Goal: Complete application form

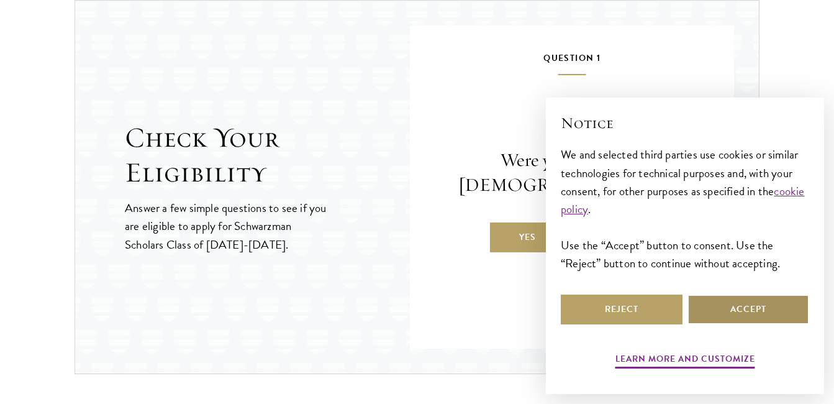
click at [720, 308] on button "Accept" at bounding box center [748, 309] width 122 height 30
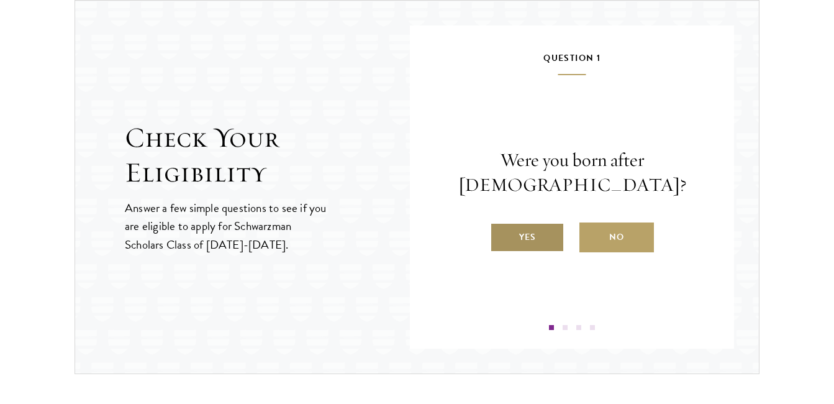
click at [535, 239] on label "Yes" at bounding box center [527, 237] width 75 height 30
click at [501, 235] on input "Yes" at bounding box center [495, 229] width 11 height 11
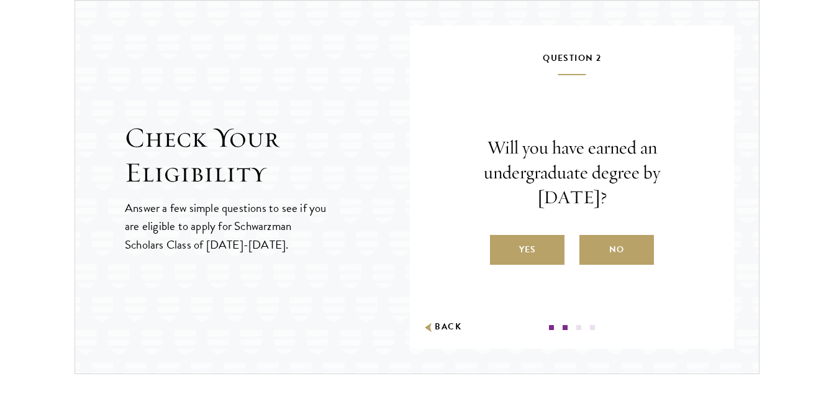
click at [535, 239] on label "Yes" at bounding box center [527, 250] width 75 height 30
click at [501, 239] on input "Yes" at bounding box center [495, 241] width 11 height 11
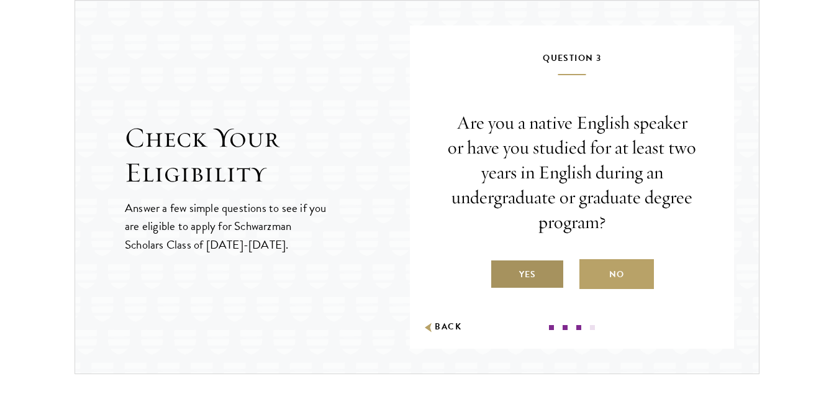
click at [546, 269] on label "Yes" at bounding box center [527, 274] width 75 height 30
click at [501, 269] on input "Yes" at bounding box center [495, 266] width 11 height 11
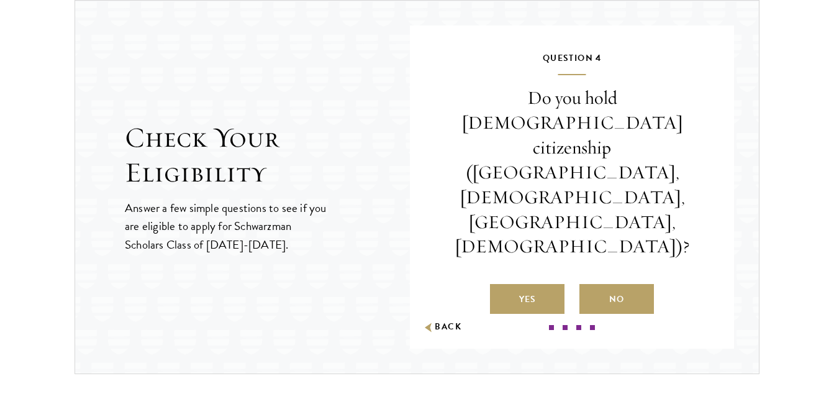
click at [546, 269] on div "Question 4 Do you hold [DEMOGRAPHIC_DATA] citizenship ([GEOGRAPHIC_DATA], [DEMO…" at bounding box center [572, 189] width 250 height 279
drag, startPoint x: 546, startPoint y: 269, endPoint x: 481, endPoint y: 188, distance: 103.8
click at [481, 188] on p "Do you hold [DEMOGRAPHIC_DATA] citizenship ([GEOGRAPHIC_DATA], [DEMOGRAPHIC_DAT…" at bounding box center [572, 172] width 250 height 173
click at [607, 284] on label "No" at bounding box center [616, 299] width 75 height 30
click at [590, 286] on input "No" at bounding box center [584, 291] width 11 height 11
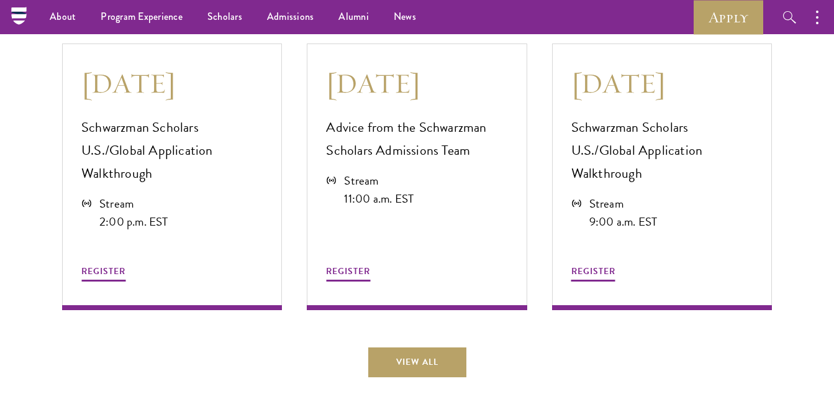
scroll to position [412, 0]
